Goal: Task Accomplishment & Management: Manage account settings

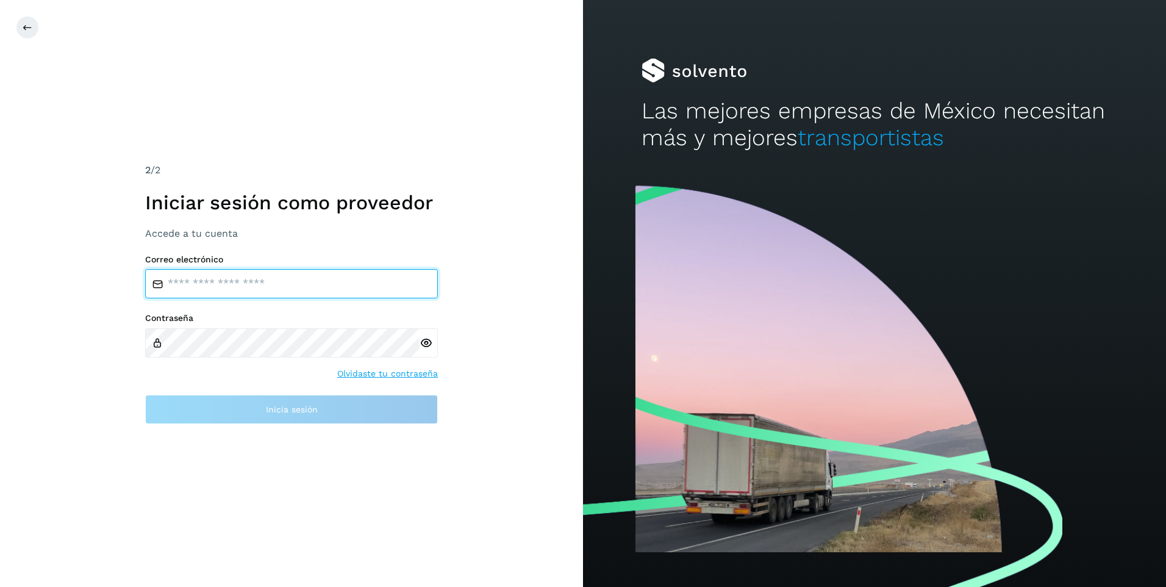
click at [216, 277] on input "email" at bounding box center [291, 283] width 293 height 29
type input "**********"
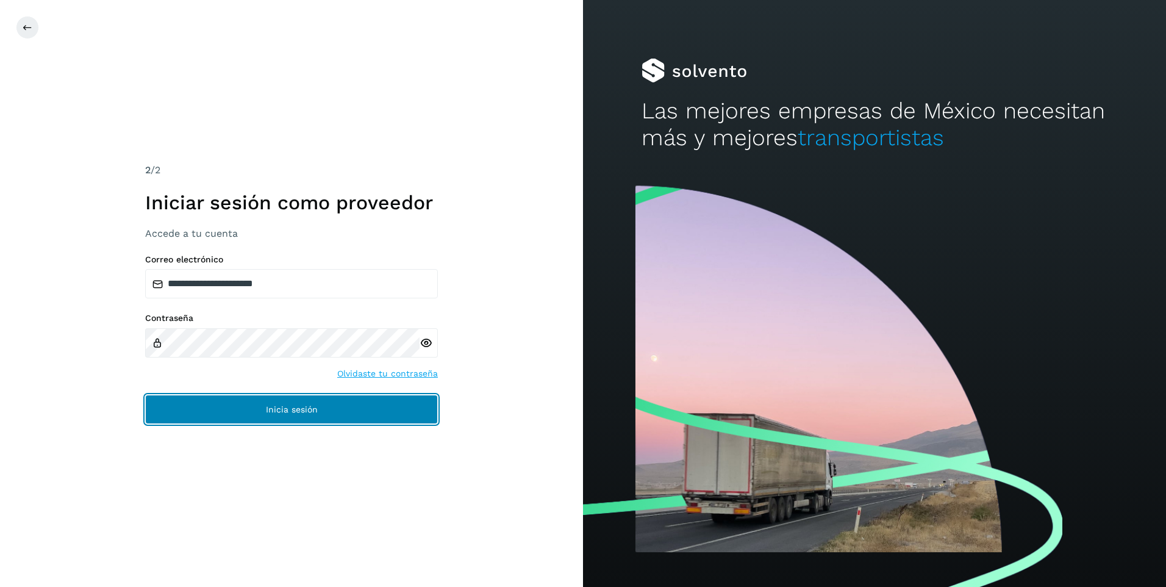
click at [290, 409] on span "Inicia sesión" at bounding box center [292, 409] width 52 height 9
click at [296, 405] on span "Inicia sesión" at bounding box center [292, 409] width 52 height 9
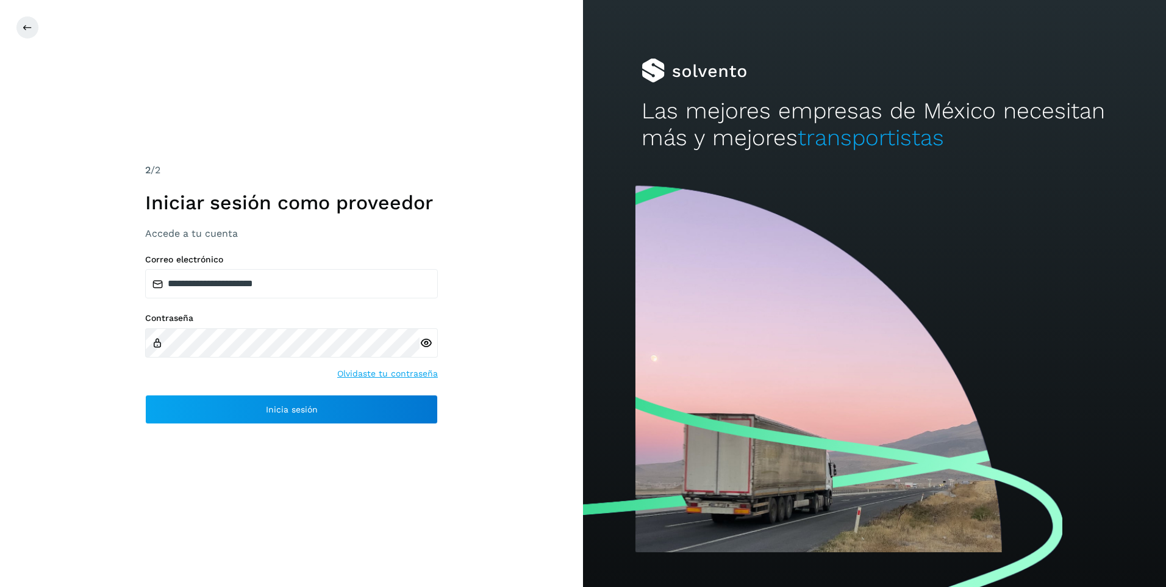
click at [427, 343] on icon at bounding box center [425, 343] width 13 height 13
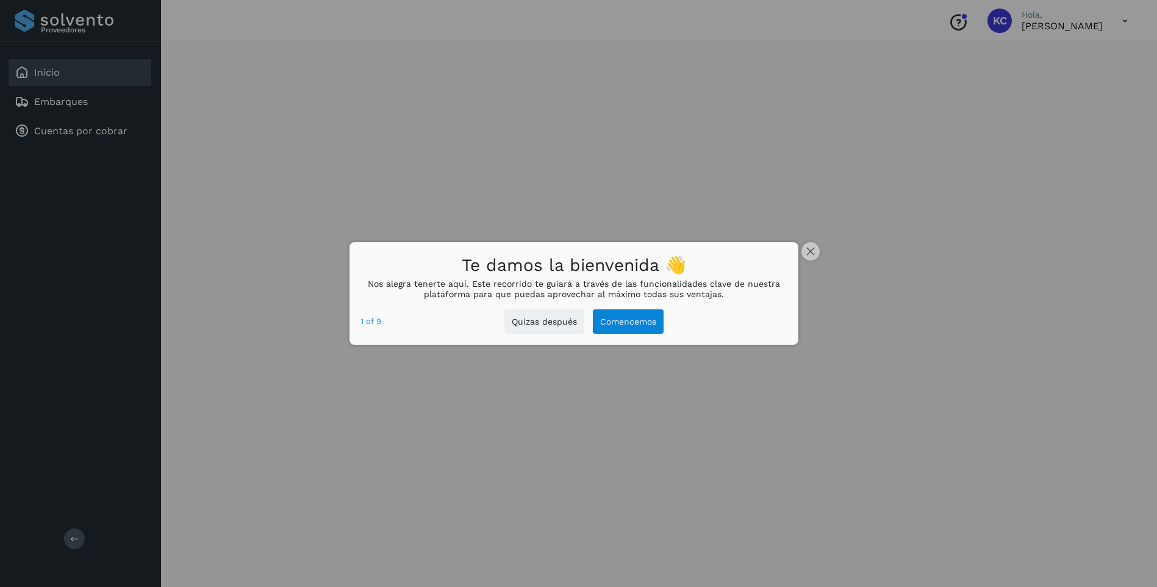
scroll to position [183, 0]
click at [623, 323] on button "Comencemos" at bounding box center [628, 321] width 71 height 25
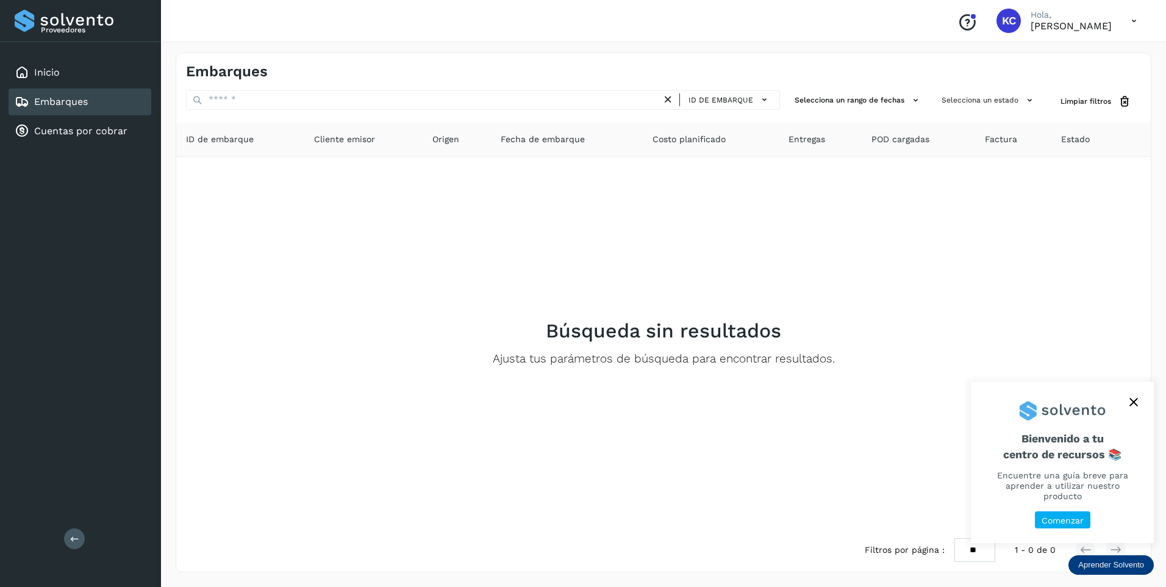
click at [1132, 406] on icon "close," at bounding box center [1133, 402] width 9 height 9
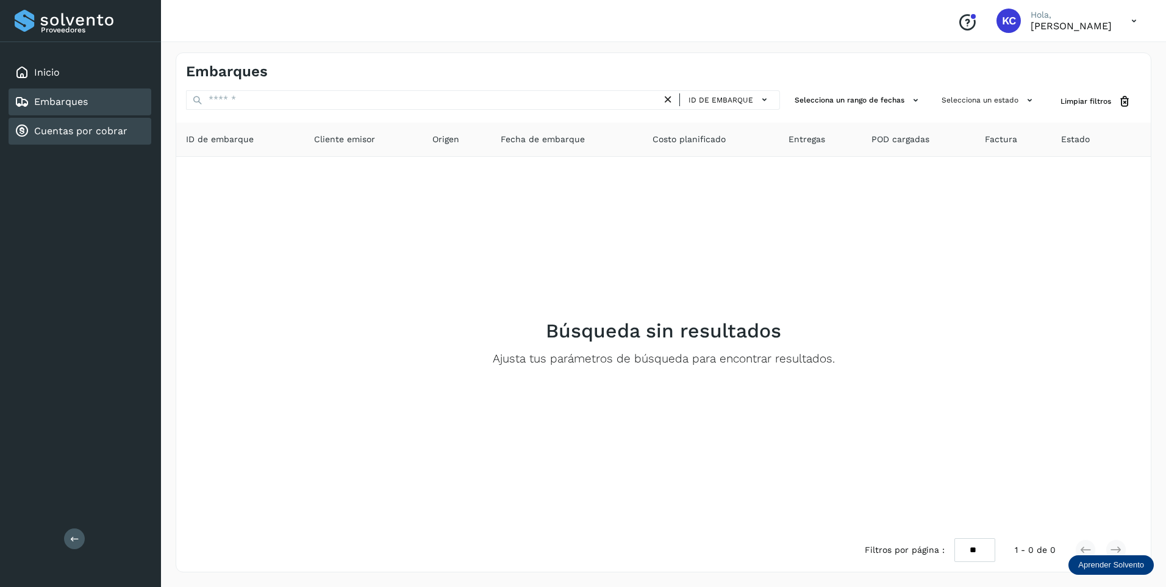
click at [67, 129] on link "Cuentas por cobrar" at bounding box center [80, 131] width 93 height 12
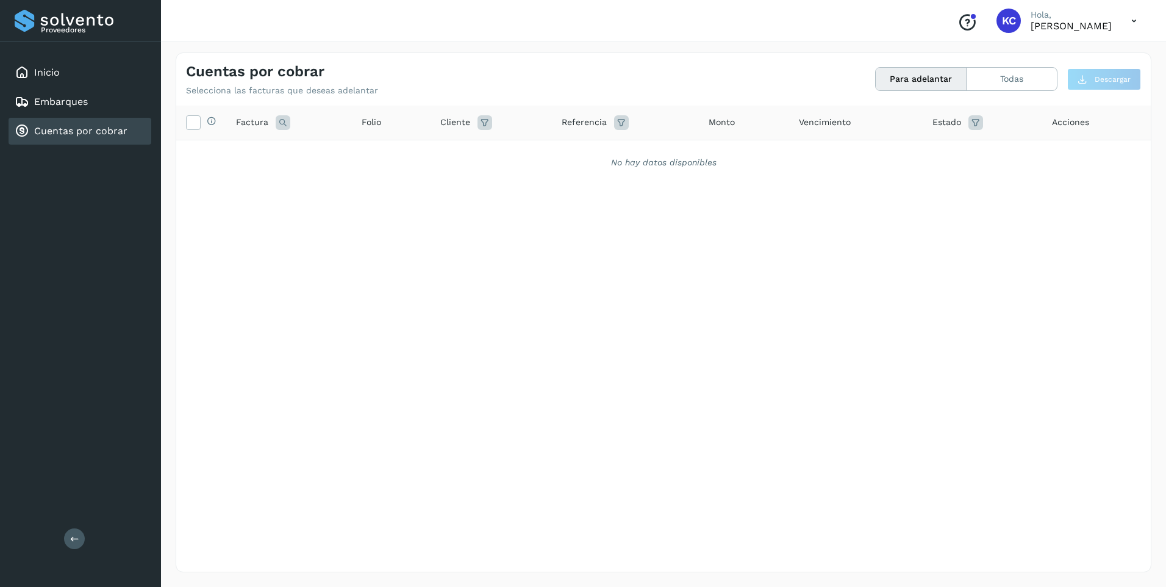
click at [74, 542] on icon at bounding box center [74, 537] width 9 height 9
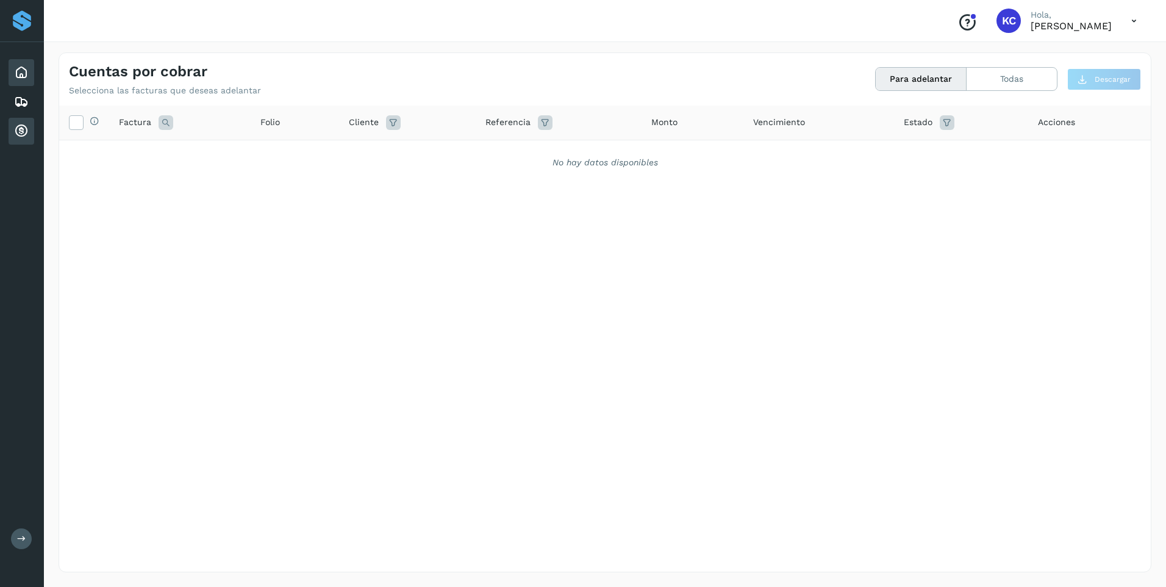
click at [21, 73] on icon at bounding box center [21, 72] width 15 height 15
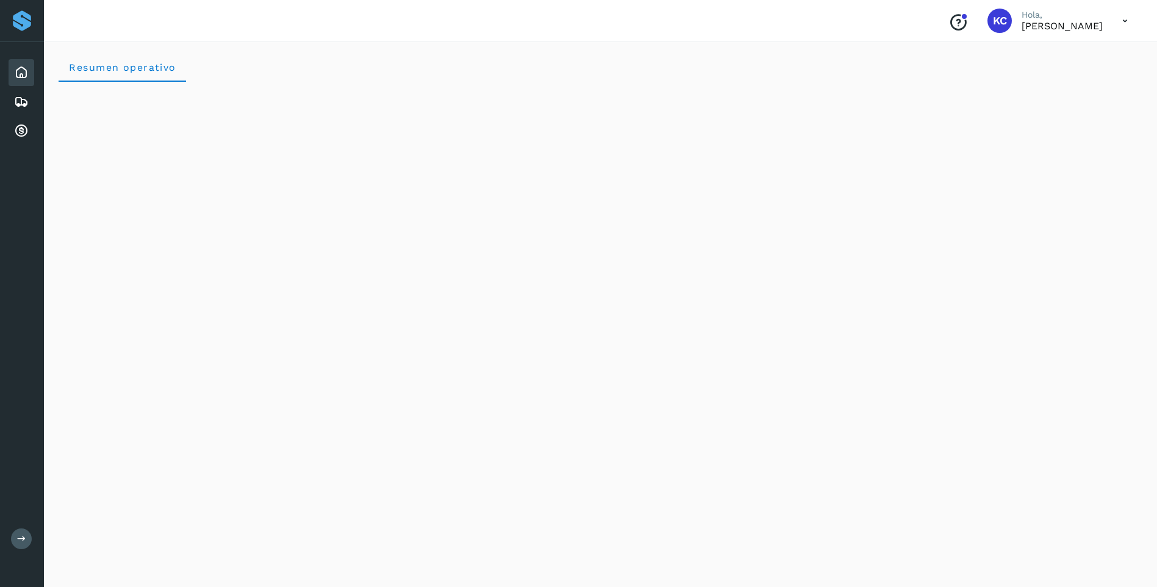
click at [1122, 20] on icon at bounding box center [1124, 21] width 25 height 25
click at [1068, 54] on div "Cerrar sesión" at bounding box center [1063, 54] width 145 height 23
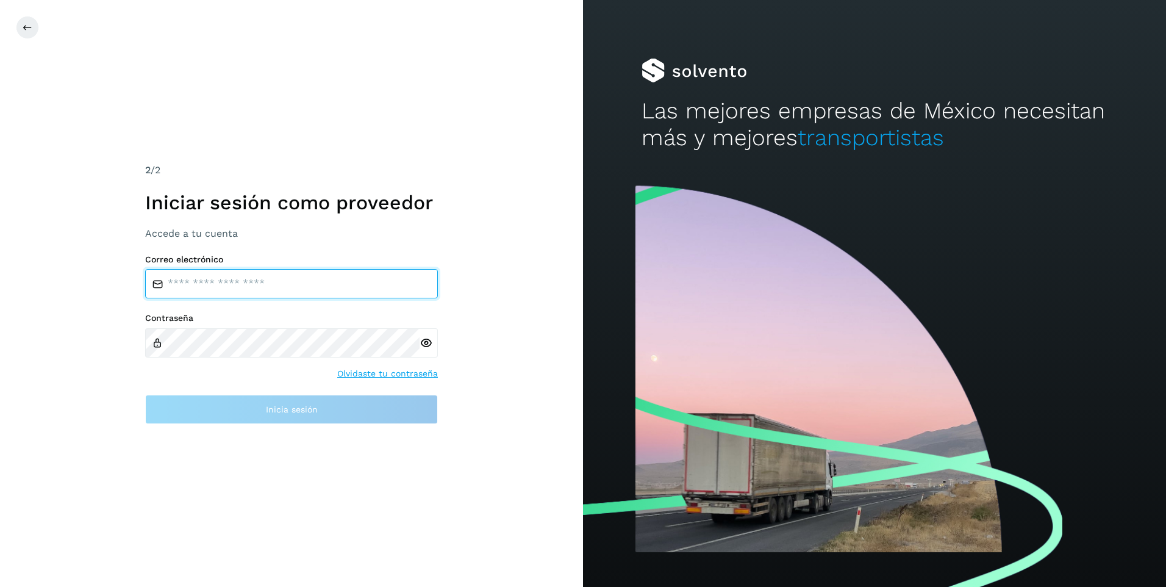
click at [290, 276] on input "email" at bounding box center [291, 283] width 293 height 29
type input "**********"
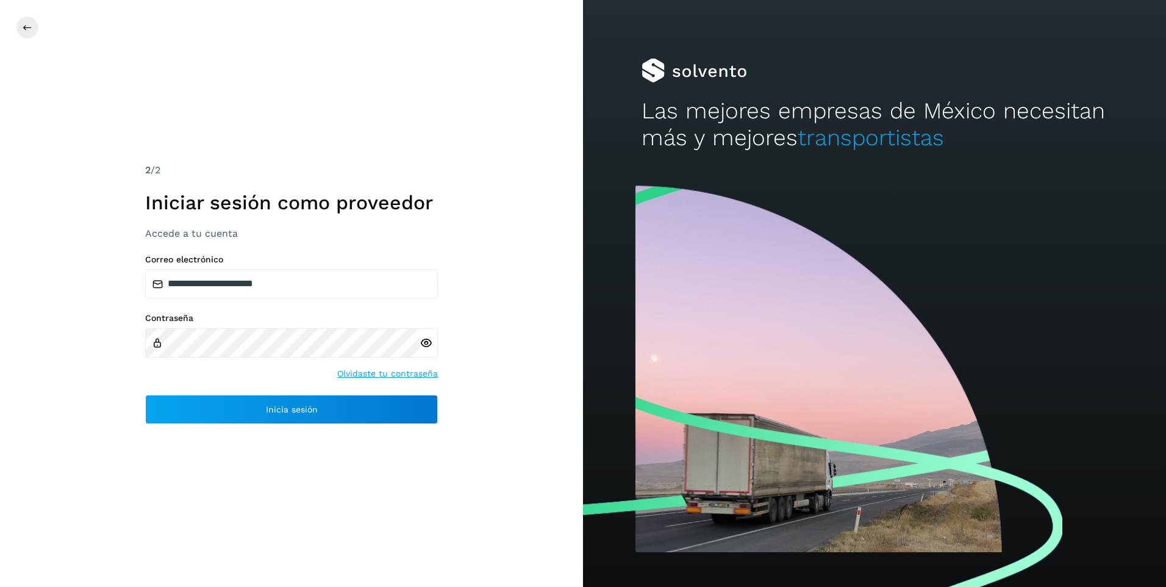
click at [426, 344] on icon at bounding box center [425, 343] width 13 height 13
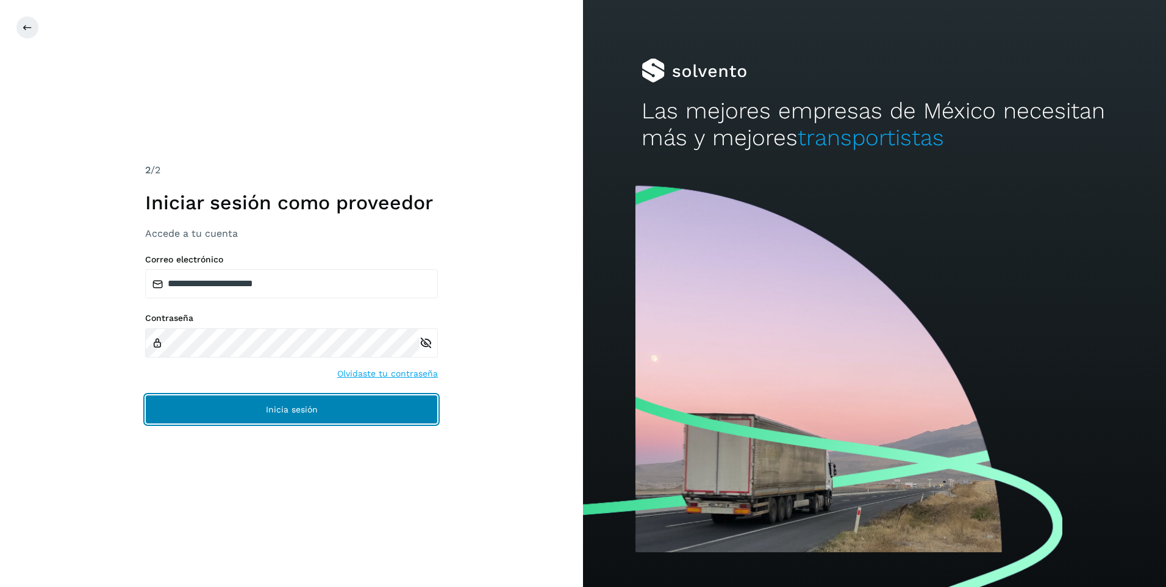
click at [276, 405] on span "Inicia sesión" at bounding box center [292, 409] width 52 height 9
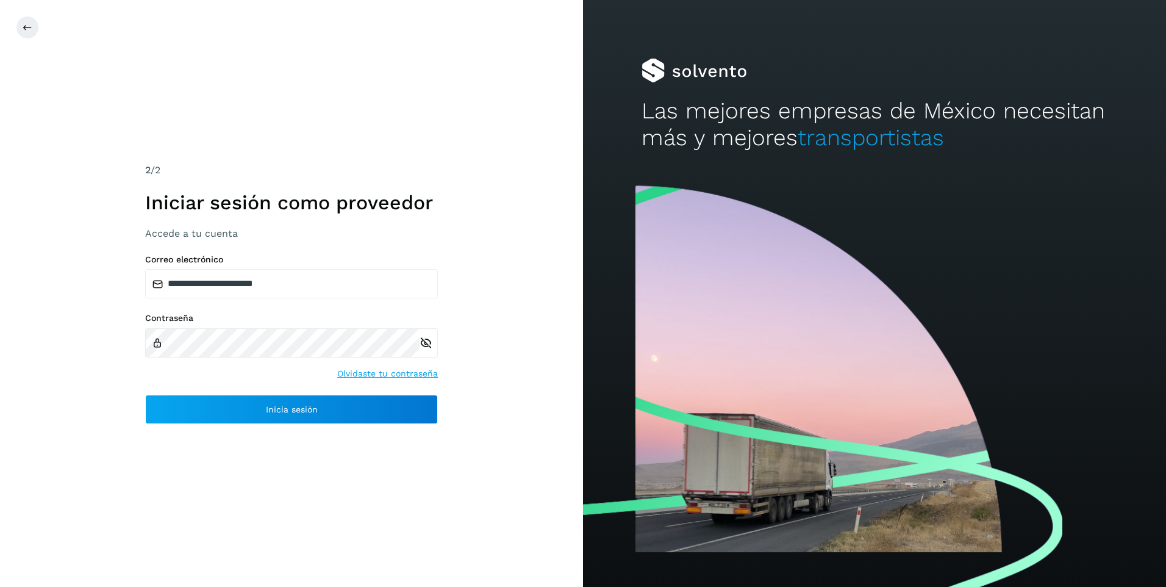
click at [700, 276] on div at bounding box center [874, 382] width 583 height 407
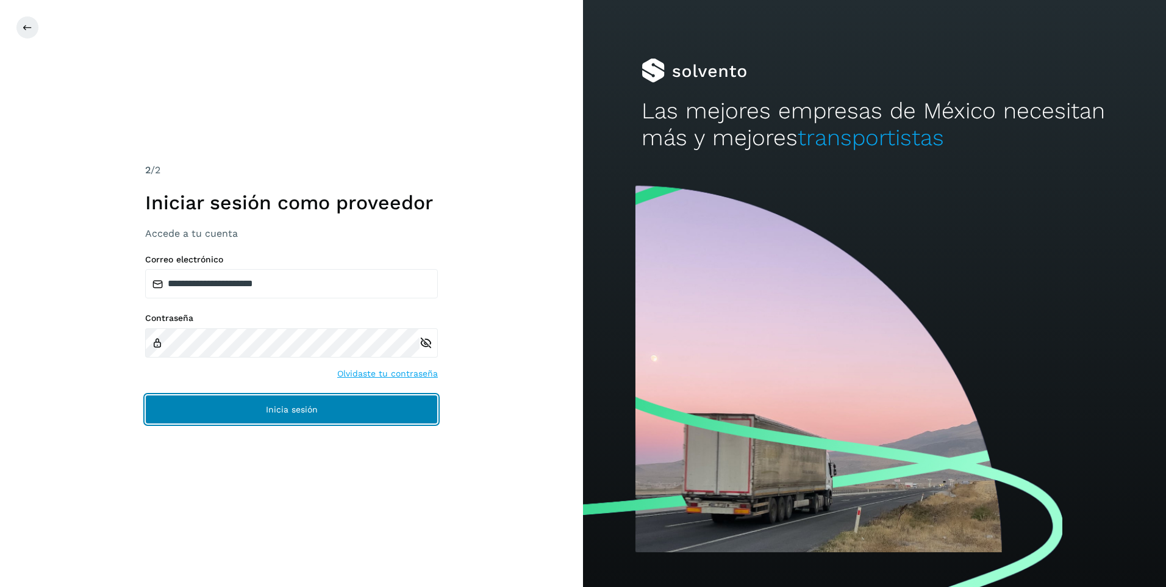
click at [299, 410] on span "Inicia sesión" at bounding box center [292, 409] width 52 height 9
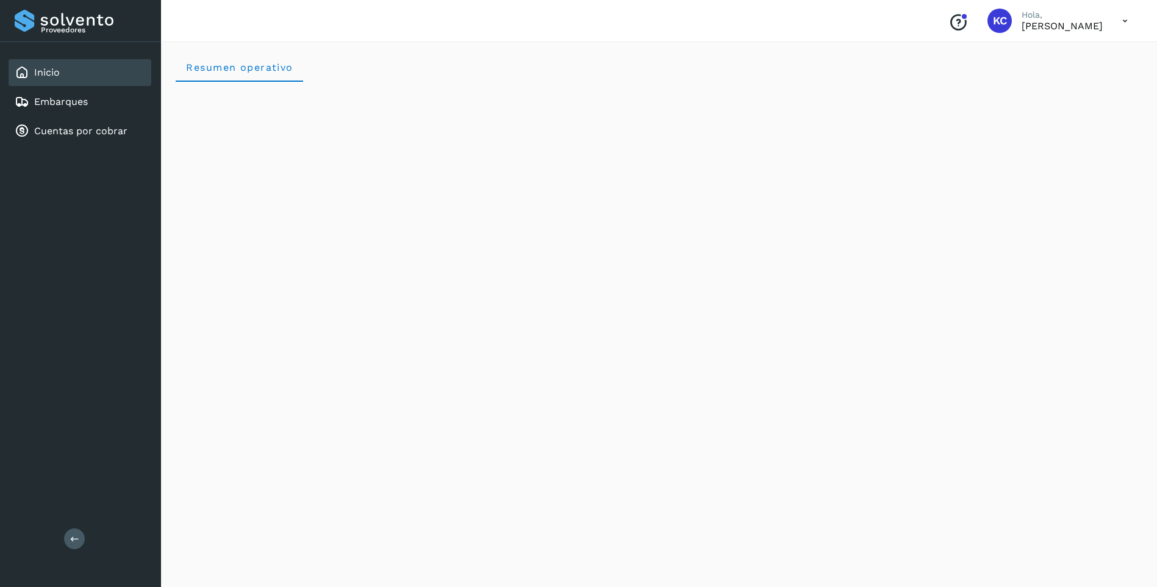
click at [1126, 18] on icon at bounding box center [1124, 21] width 25 height 25
click at [1051, 50] on div "Cerrar sesión" at bounding box center [1063, 54] width 145 height 23
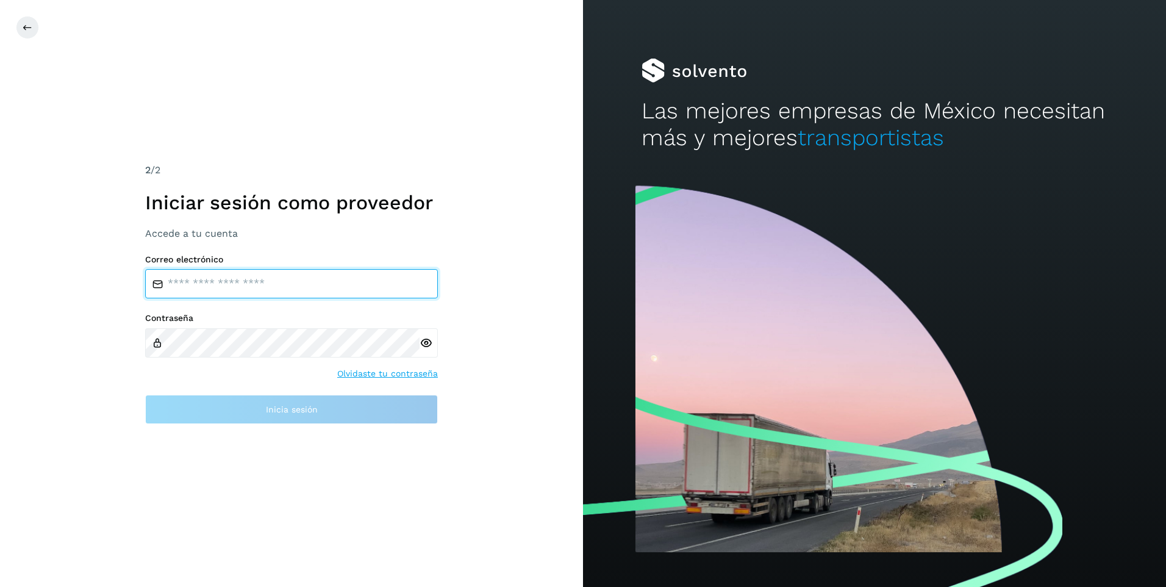
click at [256, 282] on input "email" at bounding box center [291, 283] width 293 height 29
type input "**********"
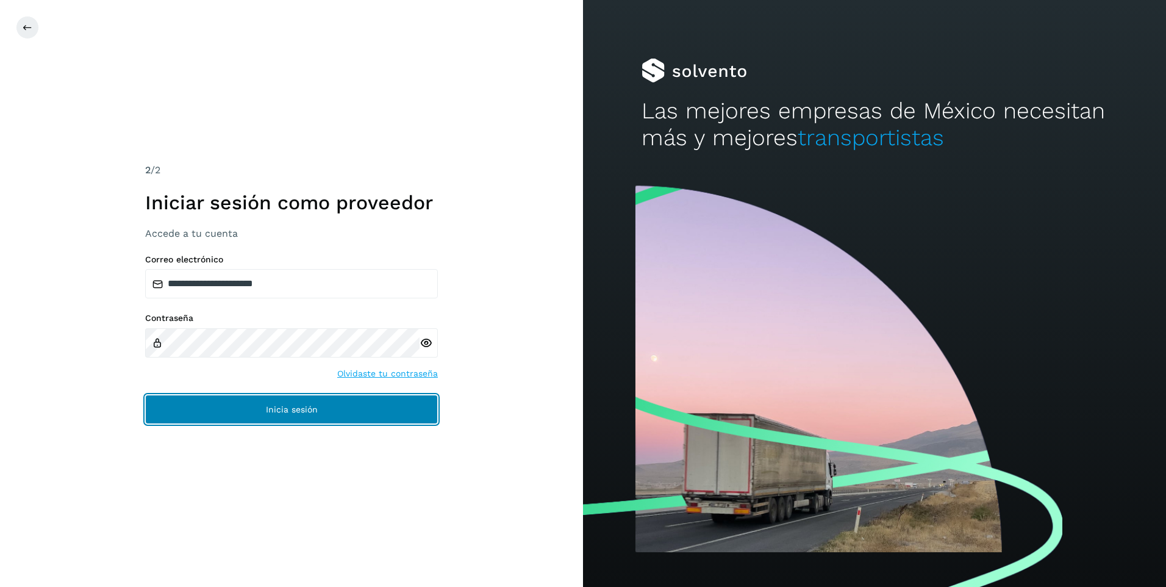
click at [304, 405] on span "Inicia sesión" at bounding box center [292, 409] width 52 height 9
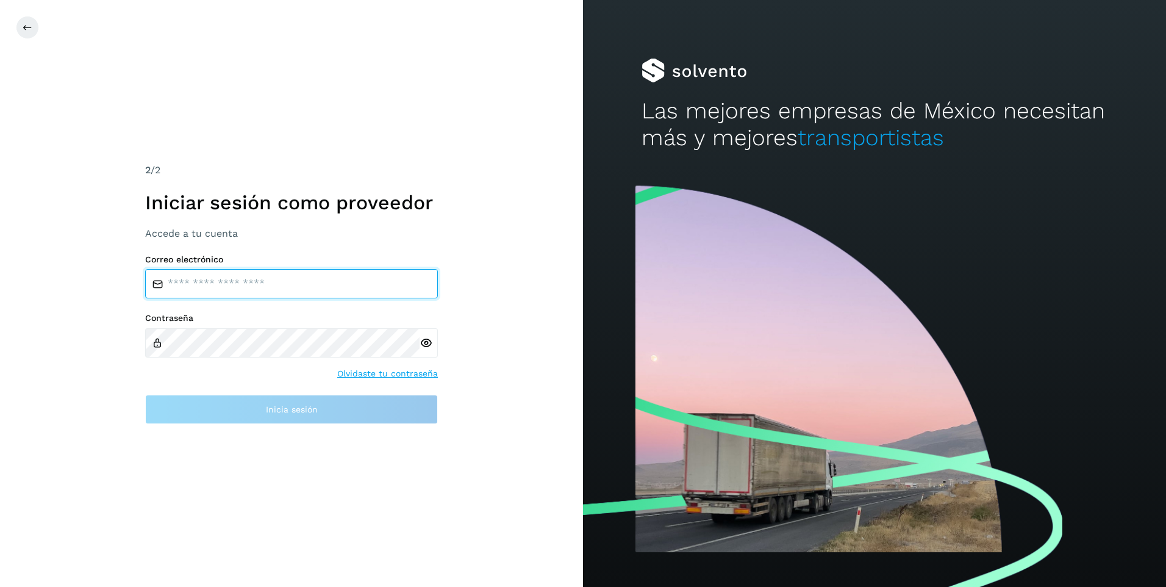
click at [281, 277] on input "email" at bounding box center [291, 283] width 293 height 29
type input "**********"
